Goal: Information Seeking & Learning: Learn about a topic

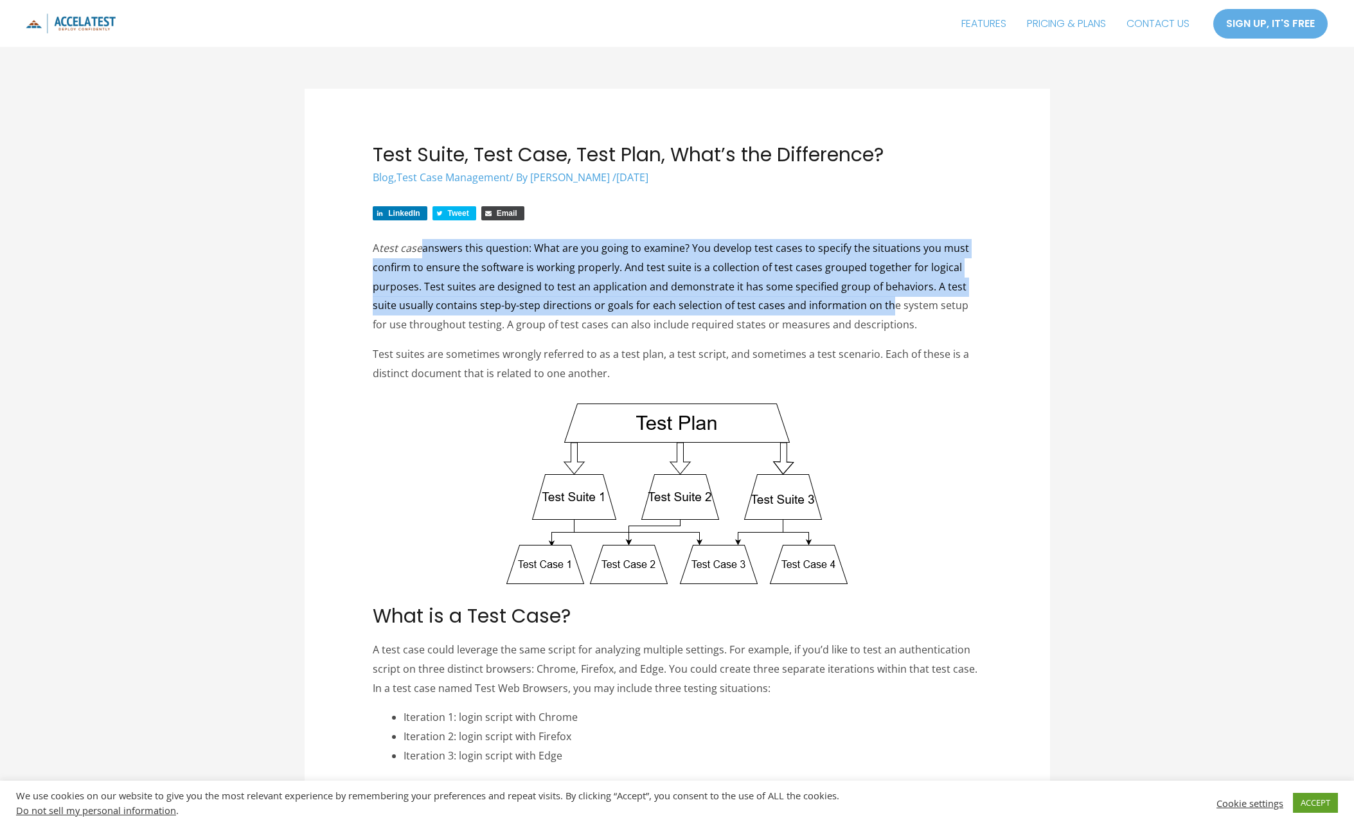
drag, startPoint x: 425, startPoint y: 249, endPoint x: 882, endPoint y: 317, distance: 462.1
click at [882, 317] on p "A test case answers this question: What are you going to examine? You develop t…" at bounding box center [677, 287] width 609 height 96
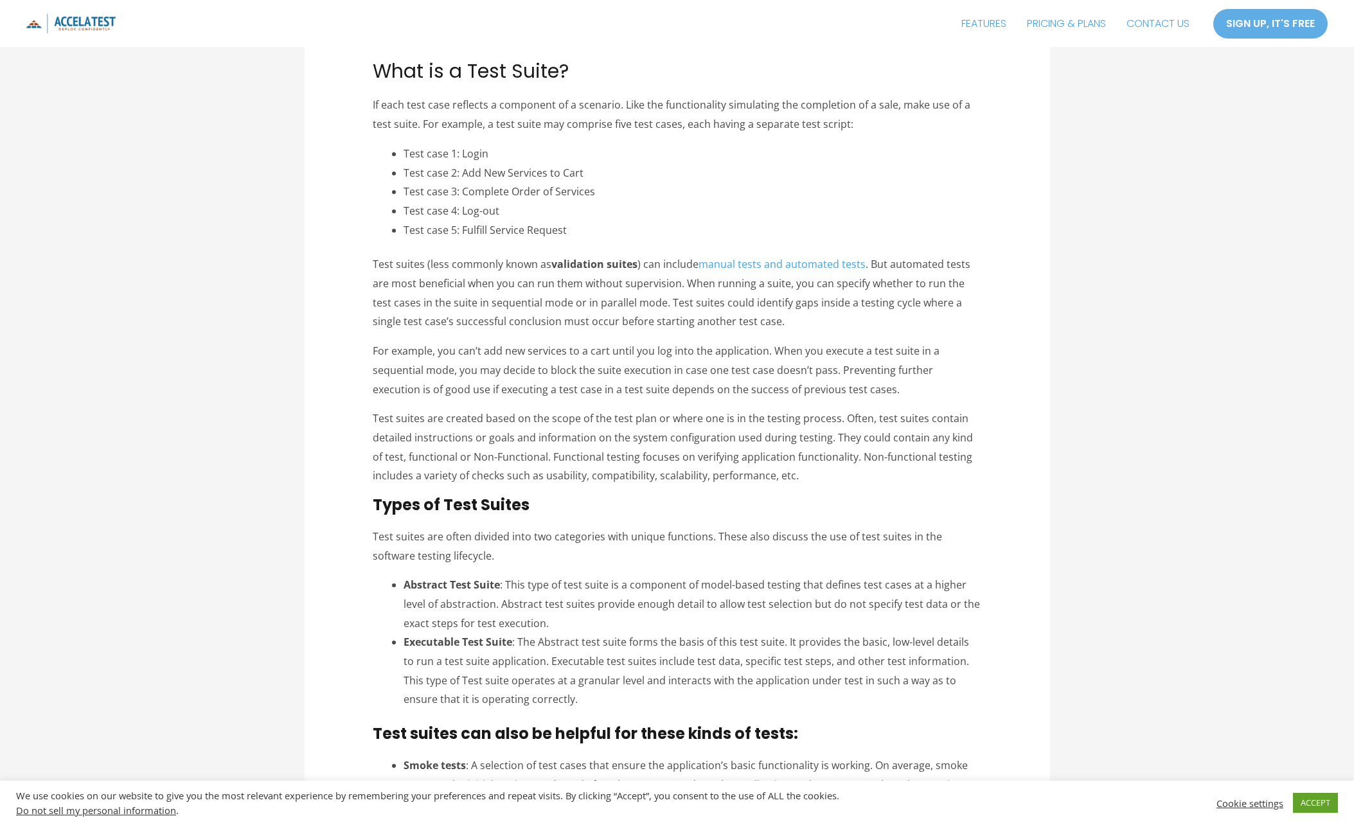
scroll to position [964, 0]
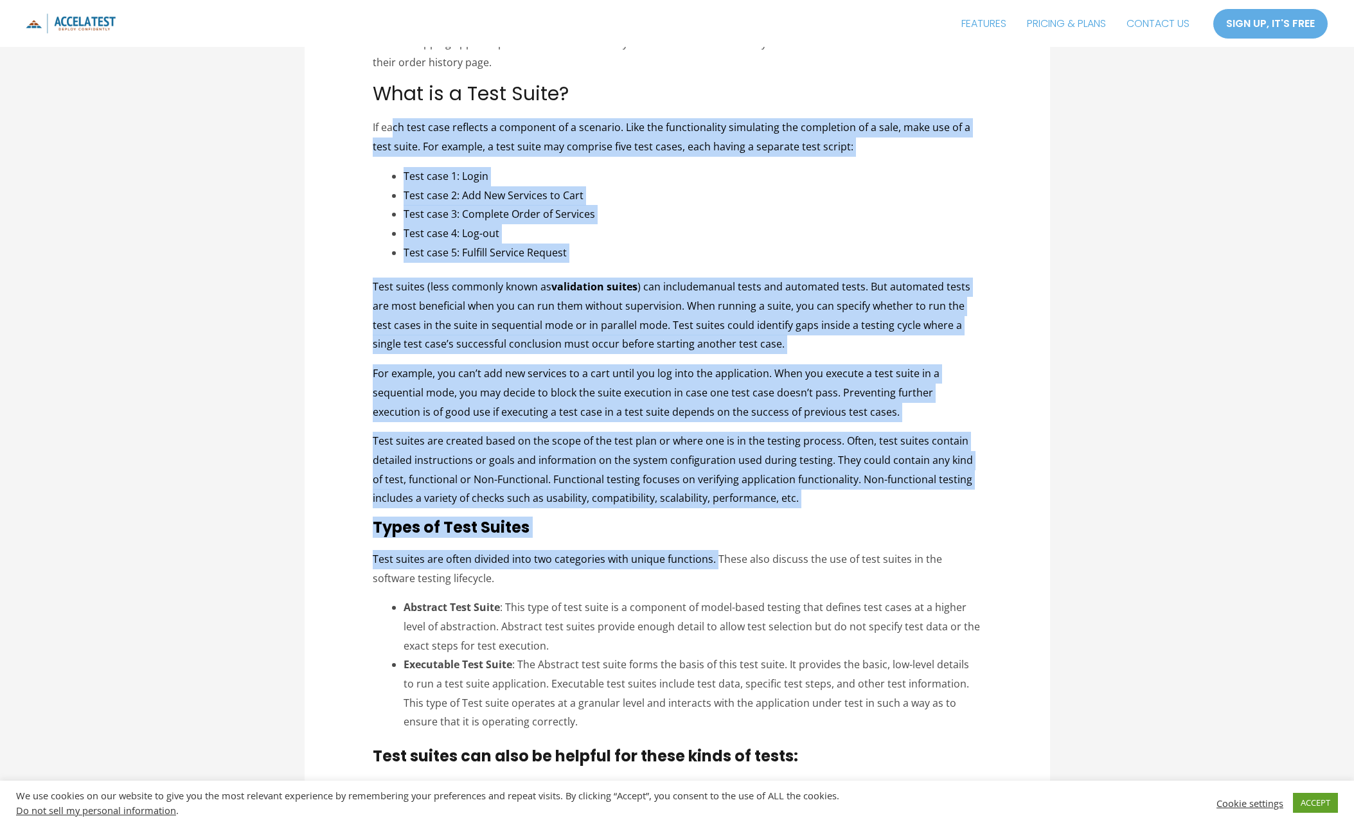
drag, startPoint x: 392, startPoint y: 131, endPoint x: 712, endPoint y: 541, distance: 519.8
click at [712, 541] on div "LinkedIn Tweet Email A test case answers this question: What are you going to e…" at bounding box center [677, 569] width 609 height 2655
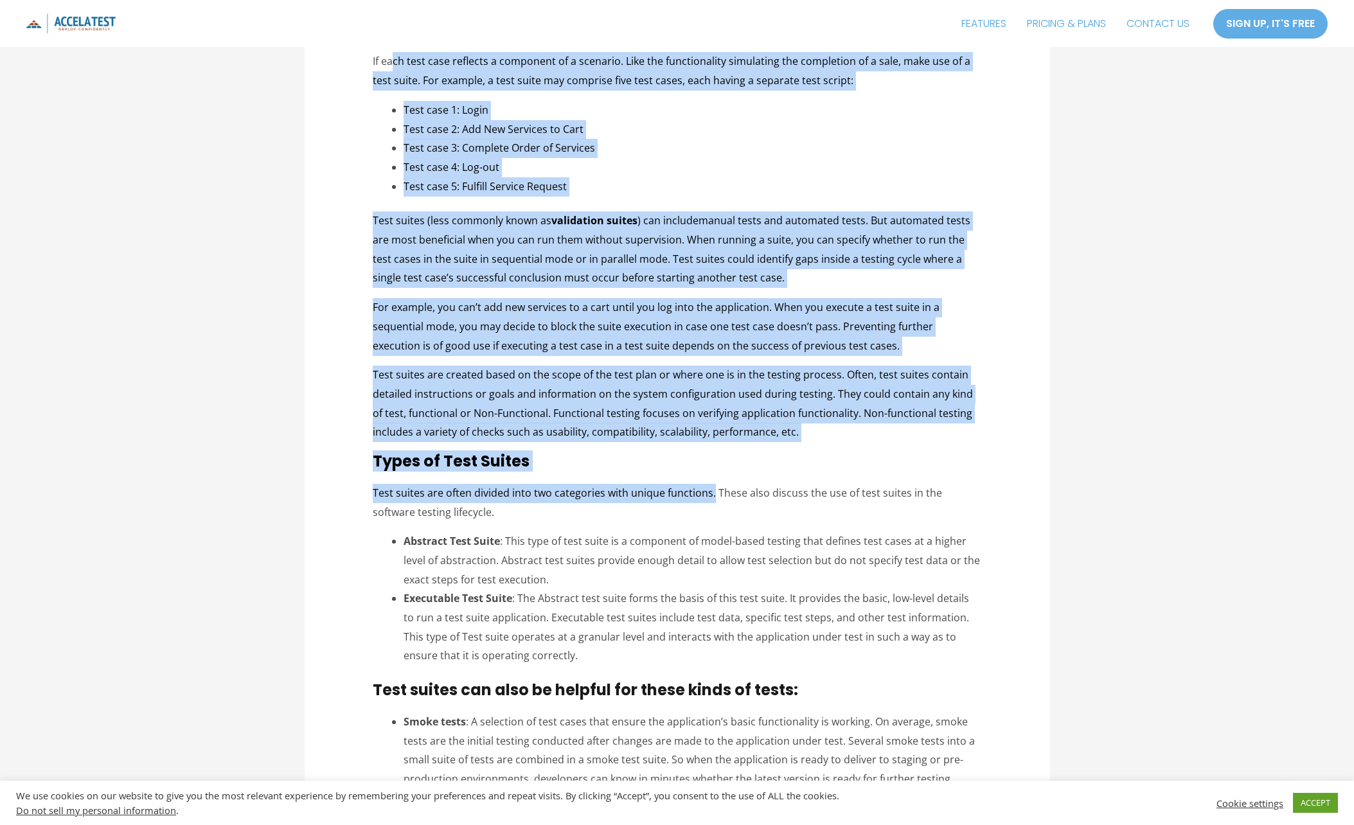
scroll to position [1028, 0]
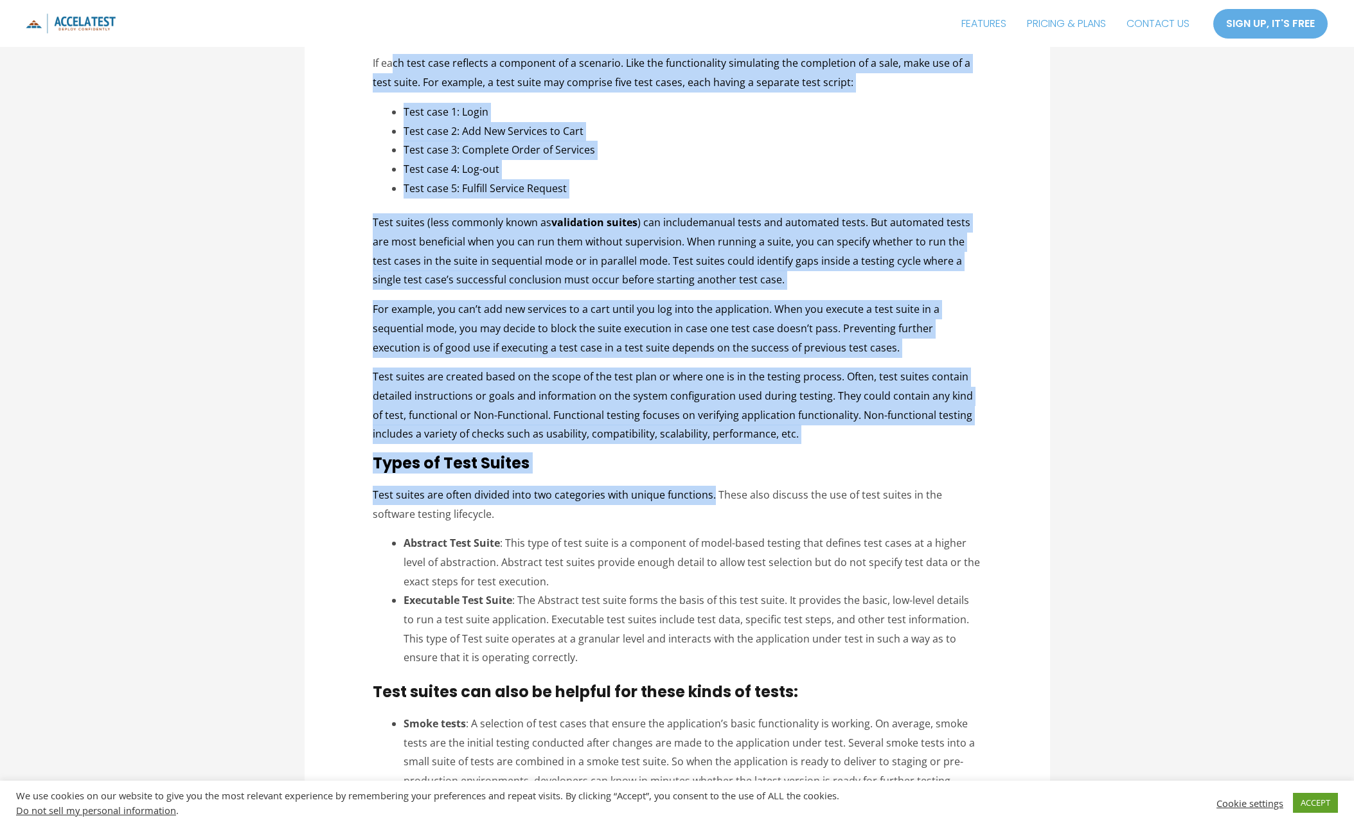
click at [496, 400] on p "Test suites are created based on the scope of the test plan or where one is in …" at bounding box center [677, 406] width 609 height 76
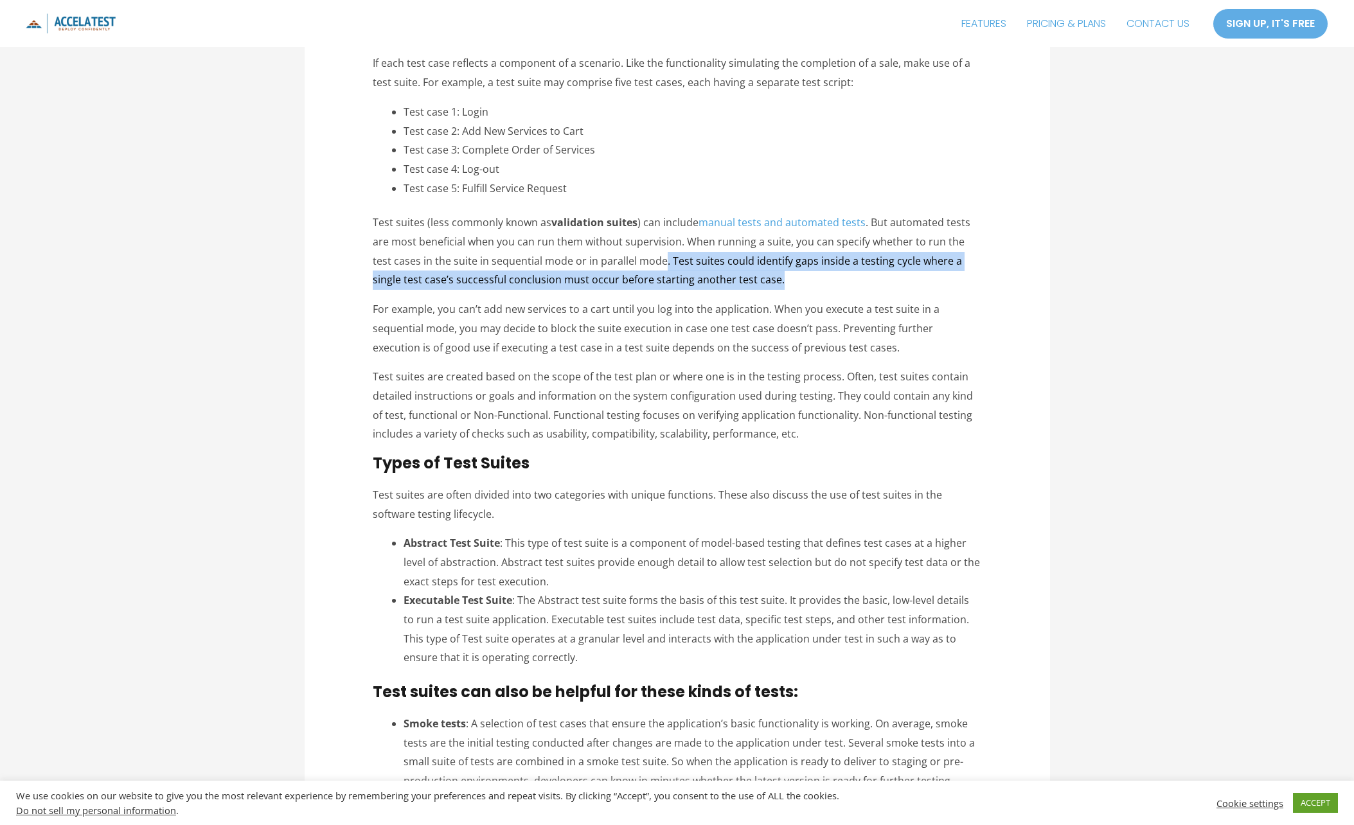
drag, startPoint x: 643, startPoint y: 260, endPoint x: 765, endPoint y: 279, distance: 122.9
click at [765, 279] on p "Test suites (less commonly known as validation suites ) can include manual test…" at bounding box center [677, 251] width 609 height 76
drag, startPoint x: 765, startPoint y: 279, endPoint x: 708, endPoint y: 274, distance: 57.4
copy p ". Test suites could identify gaps inside a testing cycle where a single test ca…"
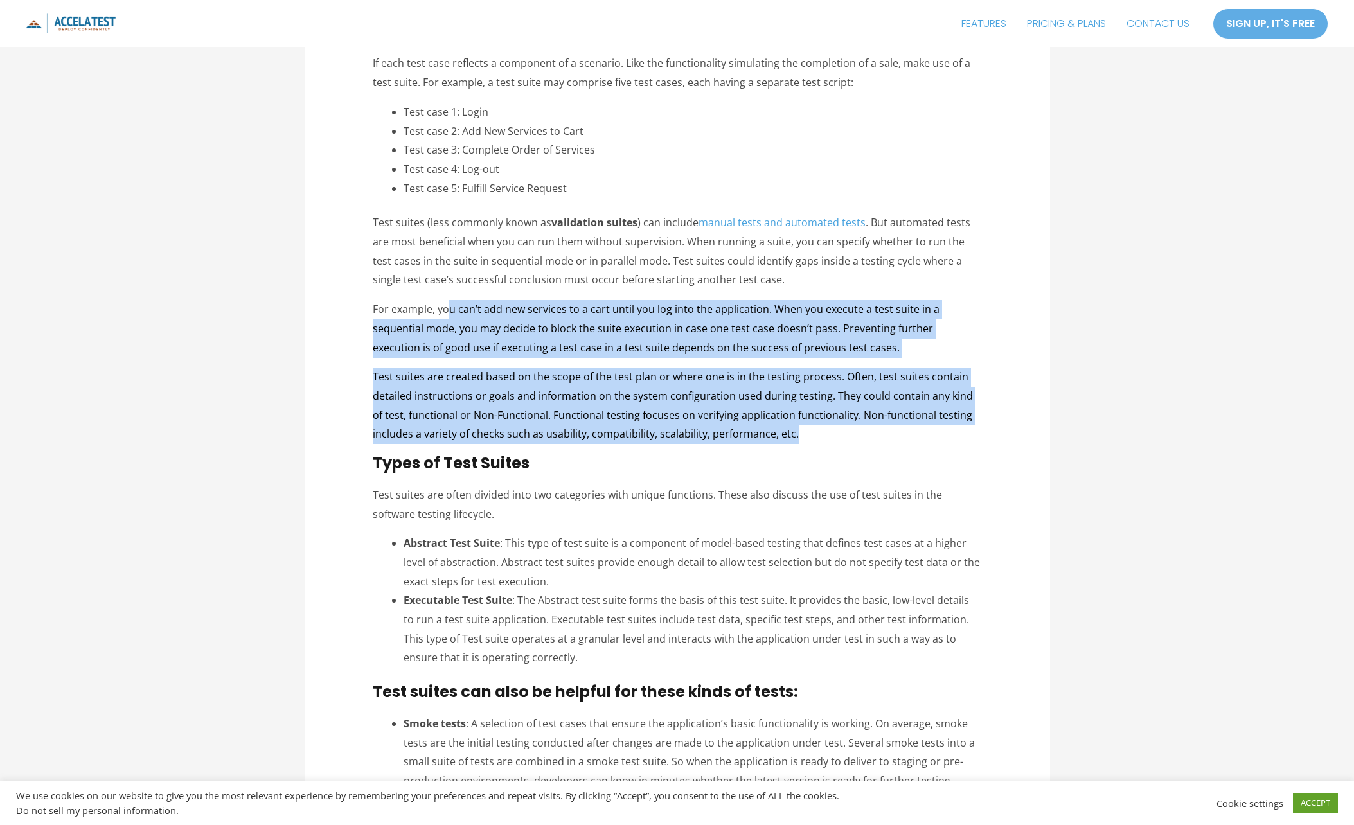
drag, startPoint x: 450, startPoint y: 307, endPoint x: 829, endPoint y: 434, distance: 399.2
click at [829, 434] on div "LinkedIn Tweet Email A test case answers this question: What are you going to e…" at bounding box center [677, 505] width 609 height 2655
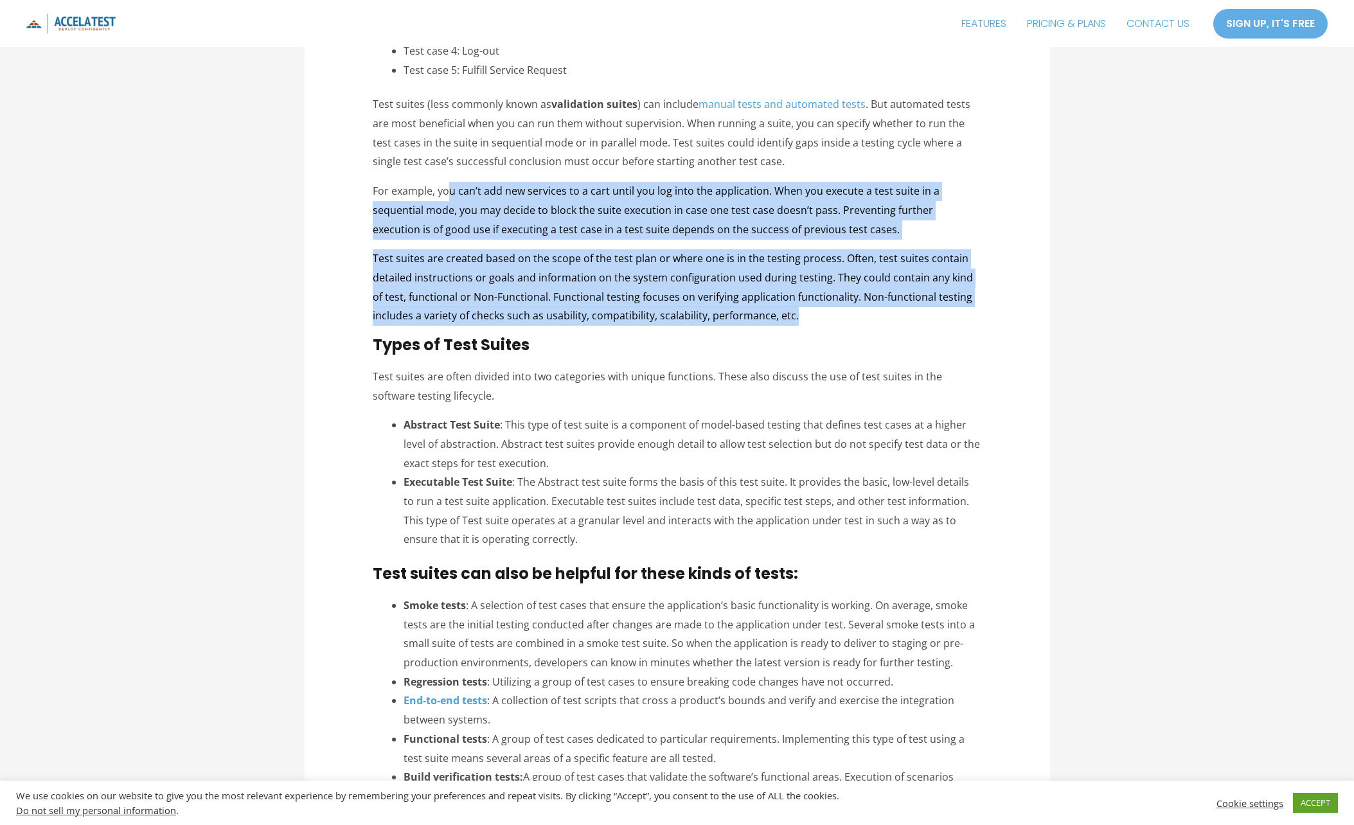
scroll to position [1157, 0]
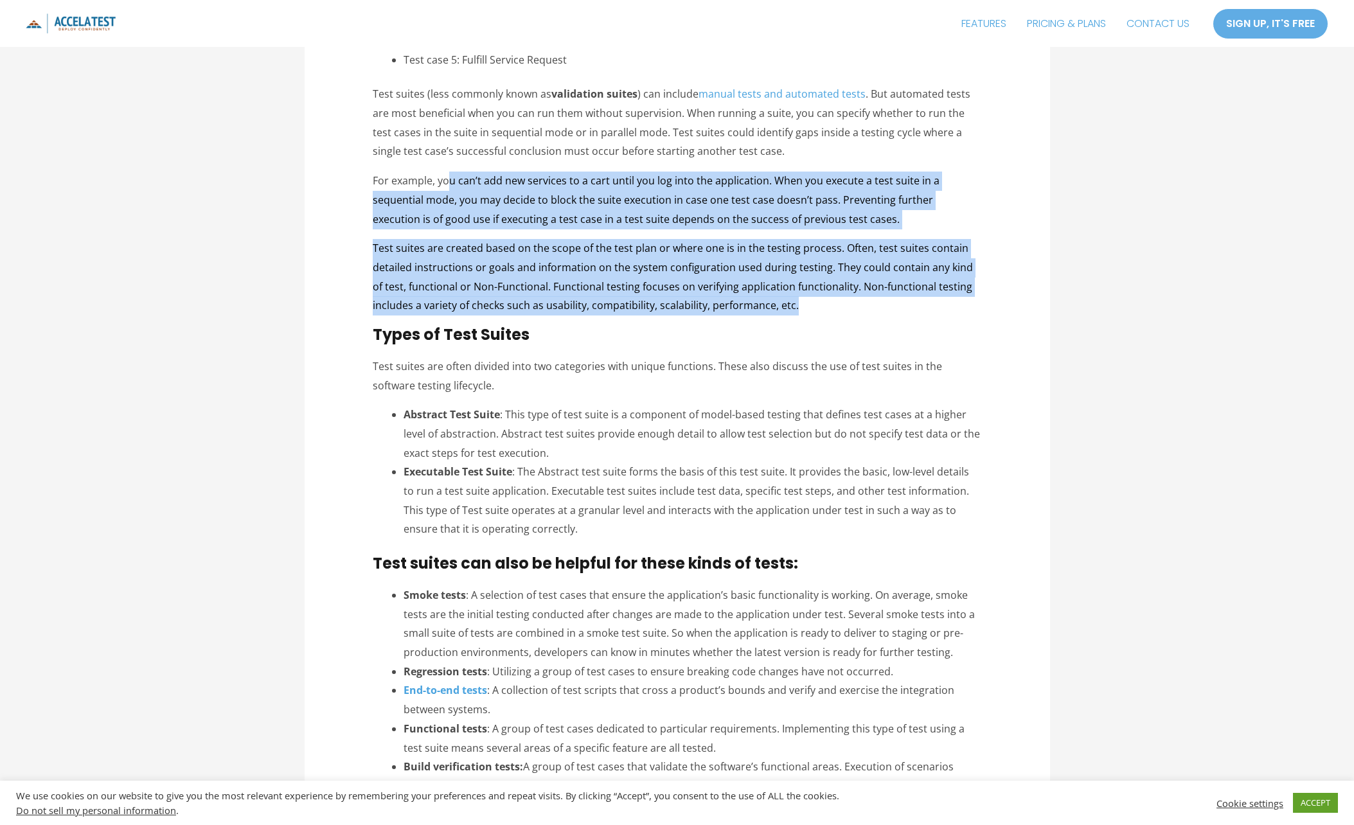
click at [1213, 525] on div "Test Suite, Test Case, Test Plan, What’s the Difference? Blog , Test Case Manag…" at bounding box center [677, 346] width 1354 height 3006
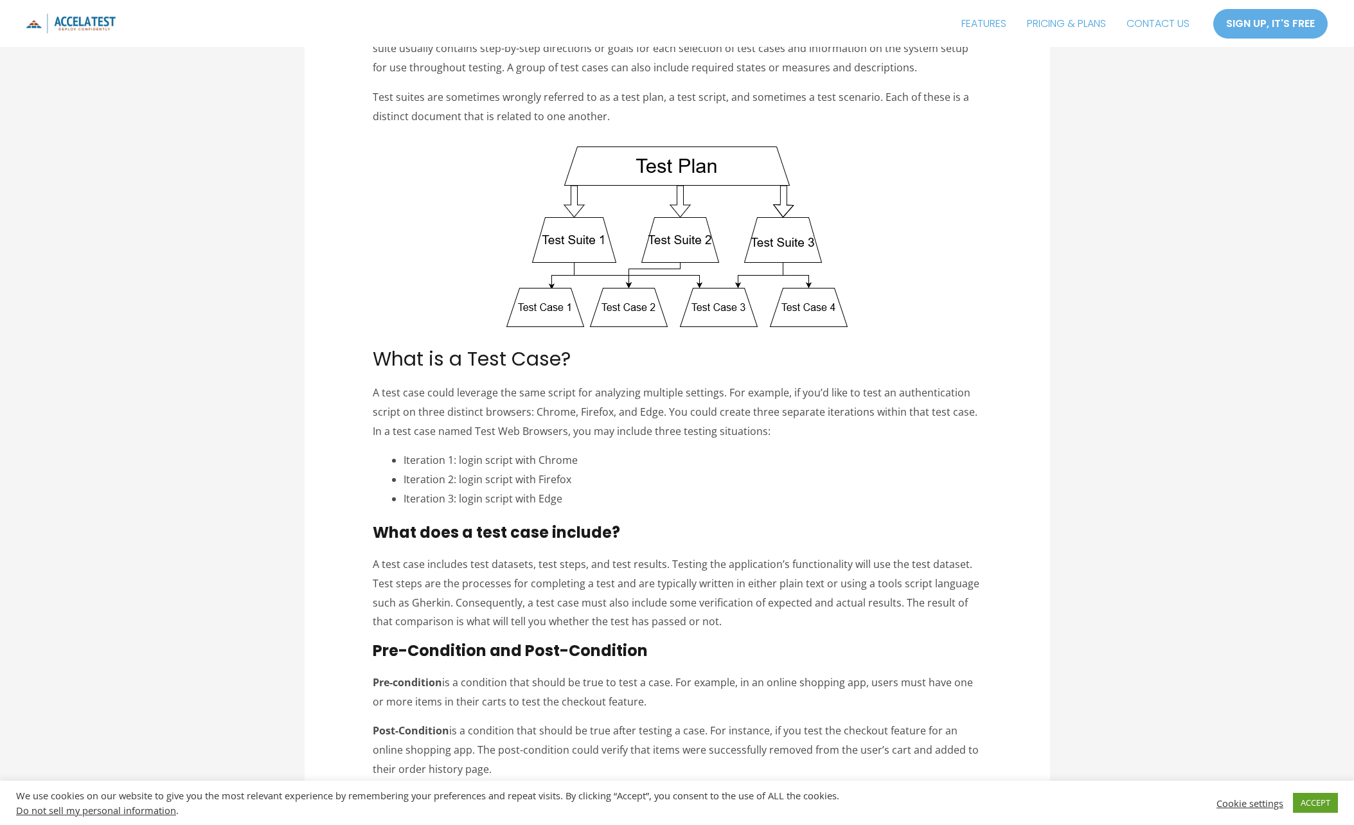
scroll to position [0, 0]
